Goal: Navigation & Orientation: Find specific page/section

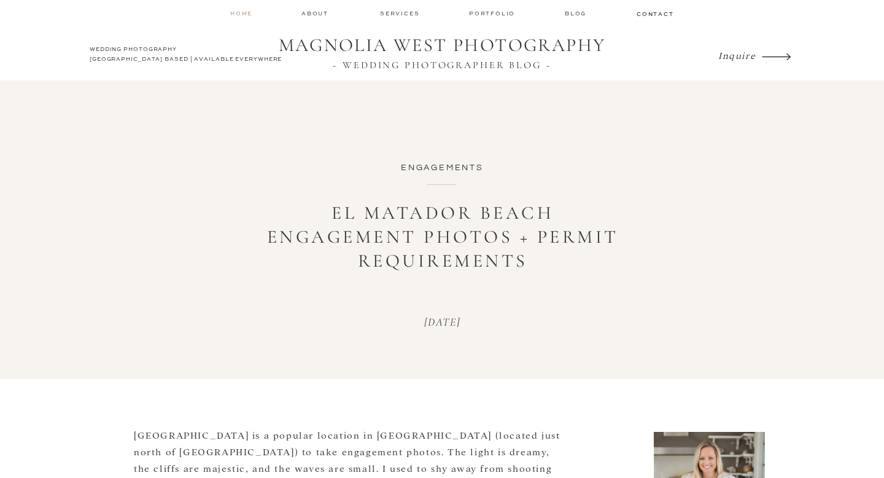
click at [241, 14] on nav "home" at bounding box center [241, 13] width 23 height 8
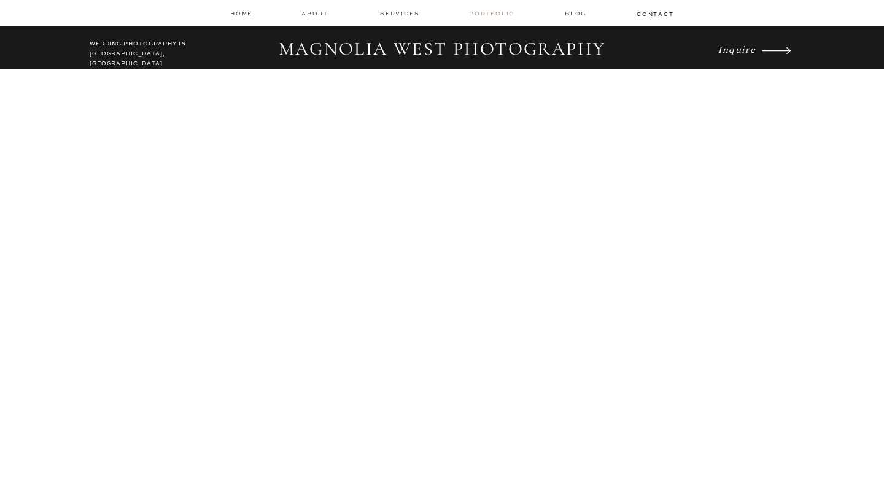
click at [476, 11] on nav "Portfolio" at bounding box center [493, 13] width 48 height 9
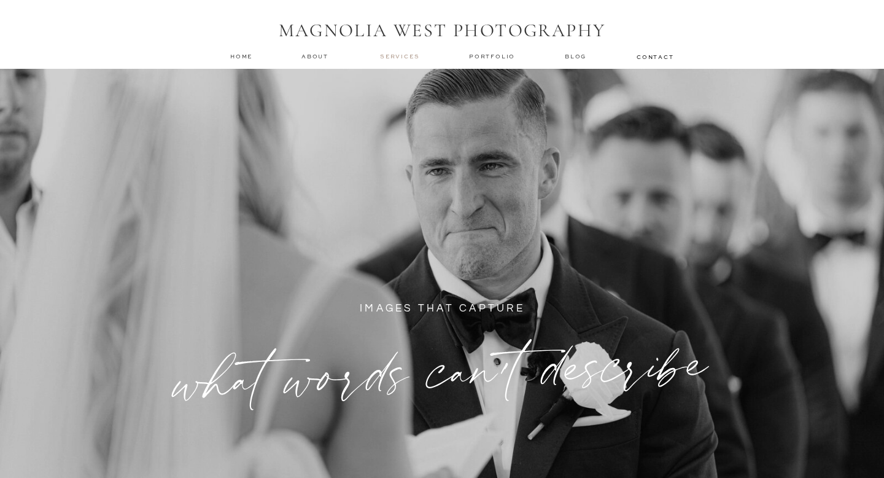
click at [407, 56] on nav "services" at bounding box center [400, 56] width 41 height 8
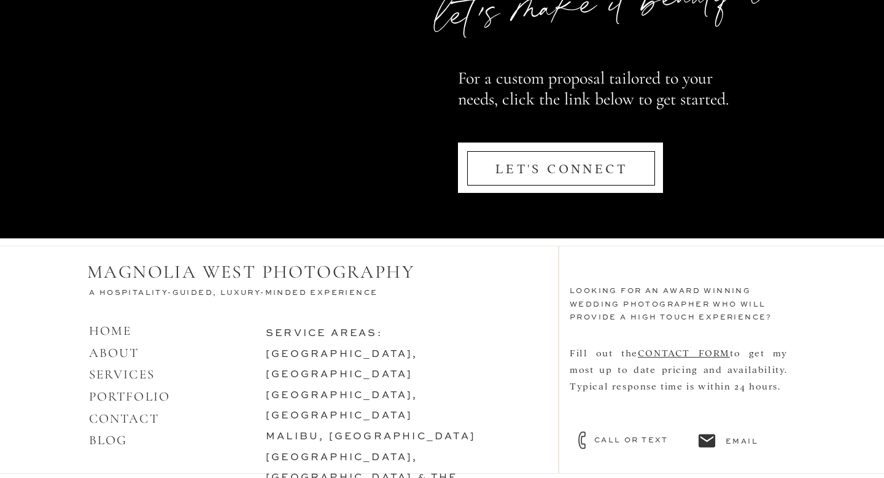
scroll to position [5968, 0]
